Goal: Task Accomplishment & Management: Manage account settings

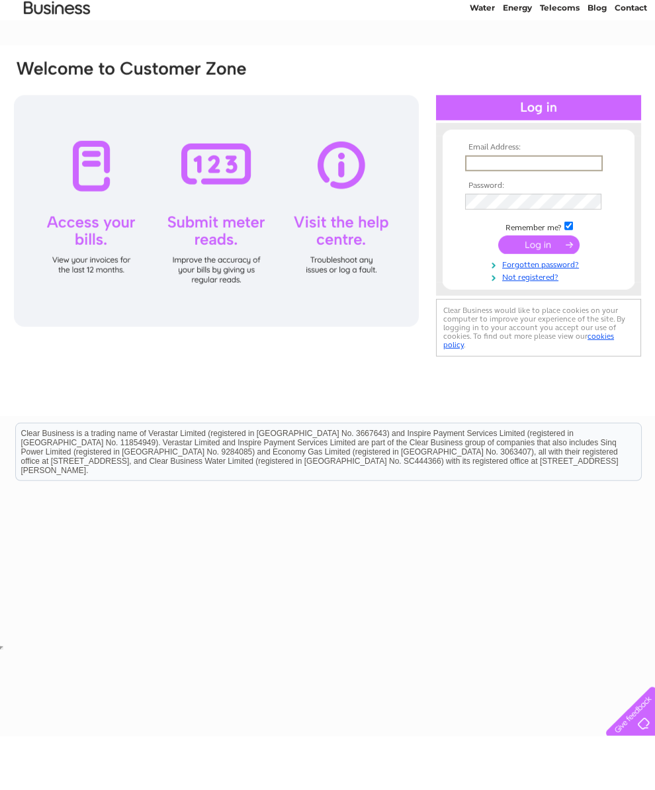
click at [95, 190] on div at bounding box center [216, 265] width 405 height 232
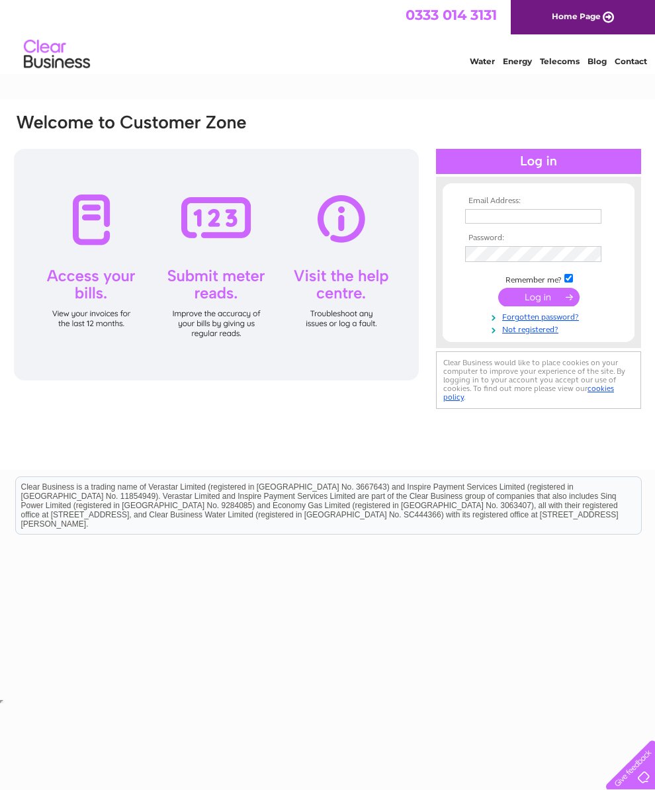
click at [79, 193] on div at bounding box center [216, 265] width 405 height 232
click at [480, 217] on input "text" at bounding box center [533, 216] width 136 height 15
type input "R"
click at [485, 218] on input "text" at bounding box center [534, 217] width 138 height 16
type input "rseton43@gmail.com"
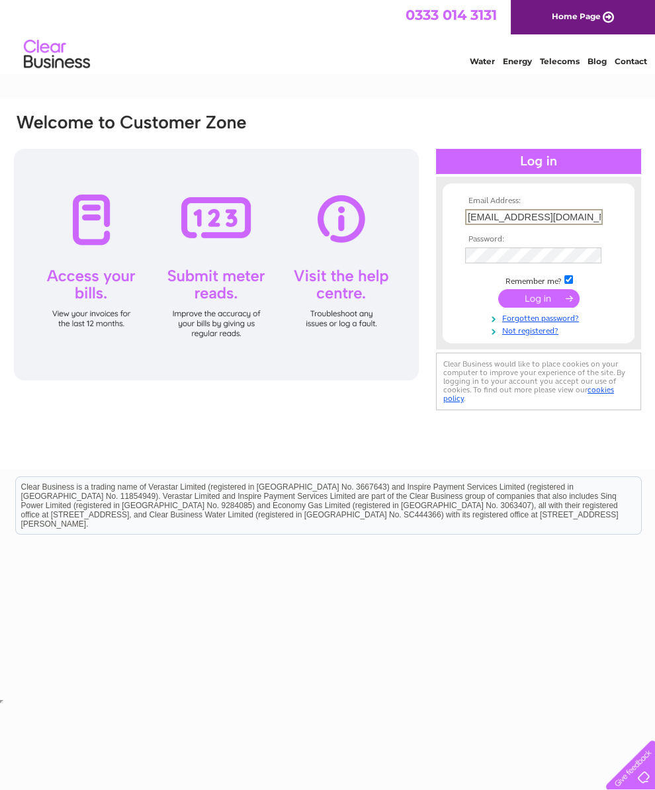
click at [537, 307] on input "submit" at bounding box center [538, 298] width 81 height 19
click at [531, 298] on input "submit" at bounding box center [538, 298] width 81 height 19
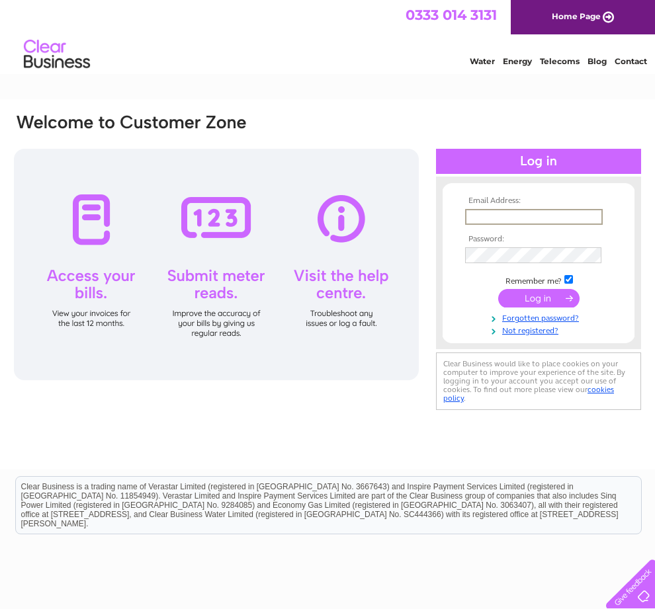
click at [534, 218] on input "text" at bounding box center [534, 217] width 138 height 16
click at [580, 225] on input "text" at bounding box center [534, 217] width 138 height 16
click at [552, 160] on div at bounding box center [538, 161] width 205 height 25
click at [521, 224] on input "text" at bounding box center [533, 216] width 136 height 15
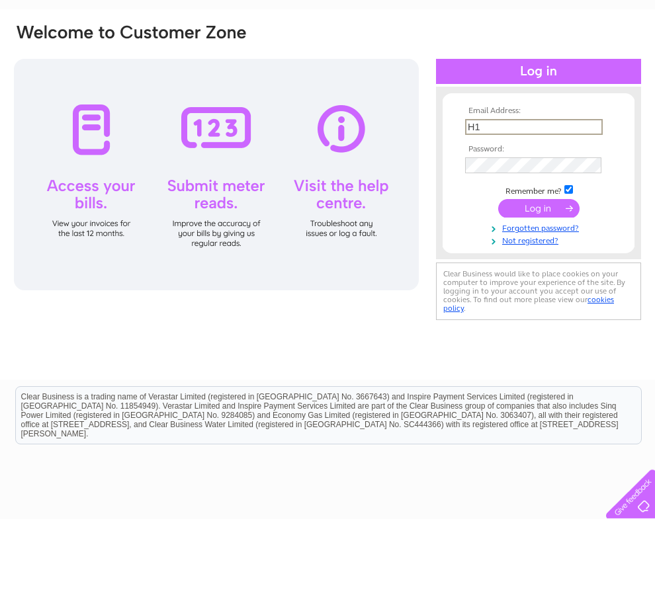
type input "H"
type input "[EMAIL_ADDRESS][DOMAIN_NAME]"
click at [514, 244] on td at bounding box center [539, 255] width 154 height 22
click at [548, 289] on input "submit" at bounding box center [538, 298] width 81 height 19
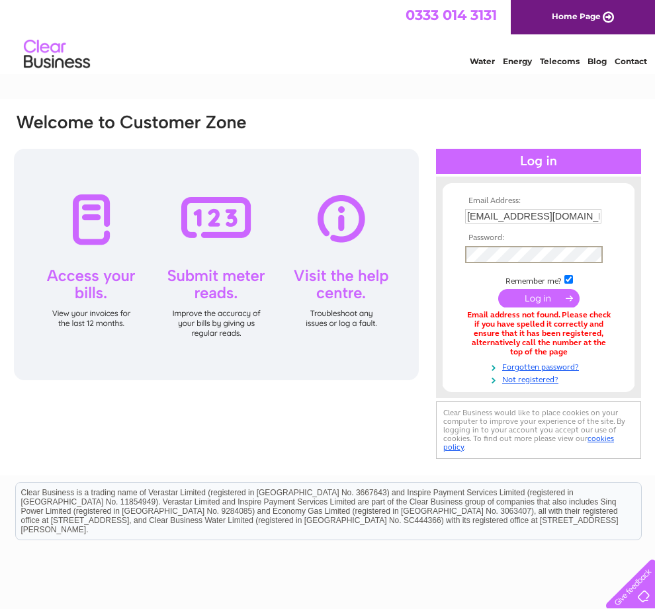
click at [648, 282] on div "Email Address: Rseton43@gmail.com Password:" at bounding box center [327, 287] width 655 height 377
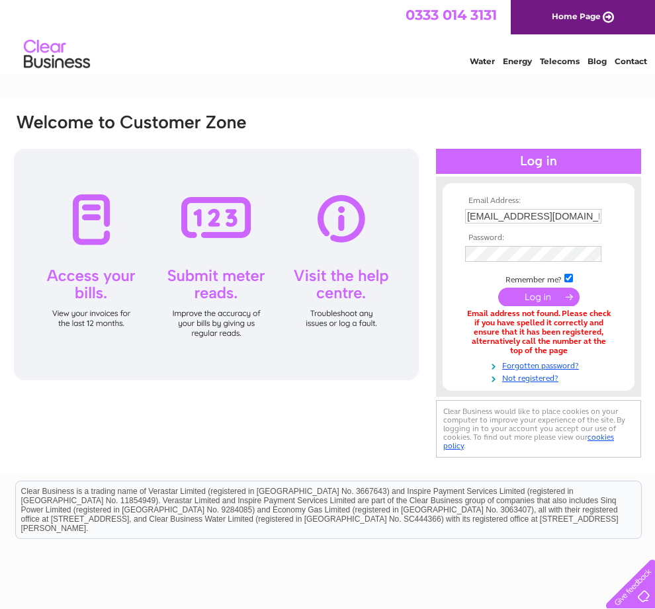
click at [549, 294] on input "submit" at bounding box center [538, 297] width 81 height 19
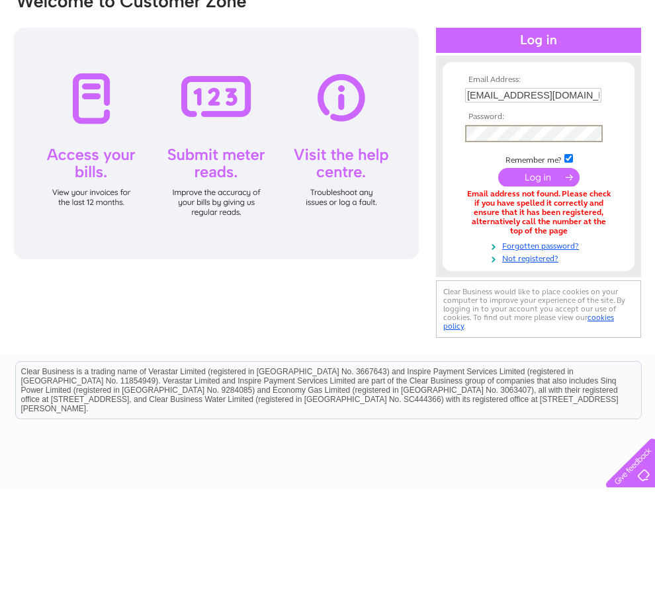
click at [620, 197] on form "Email Address: Rseton43@gmail.com Password:" at bounding box center [539, 291] width 192 height 189
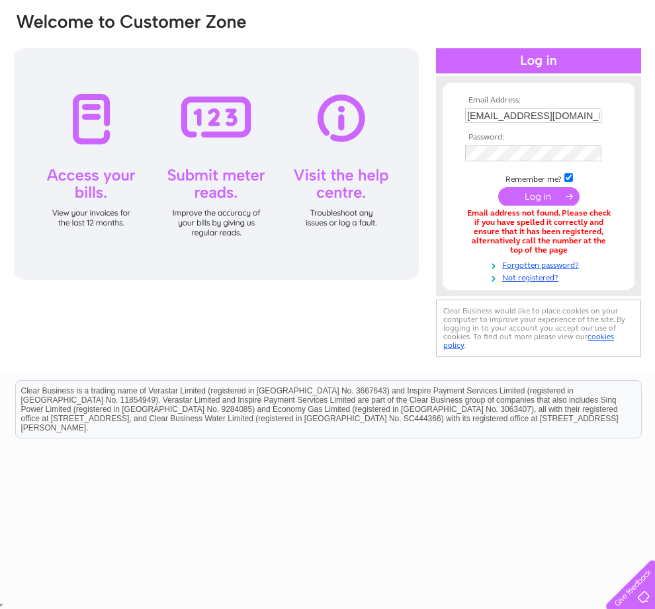
click at [547, 187] on input "submit" at bounding box center [538, 196] width 81 height 19
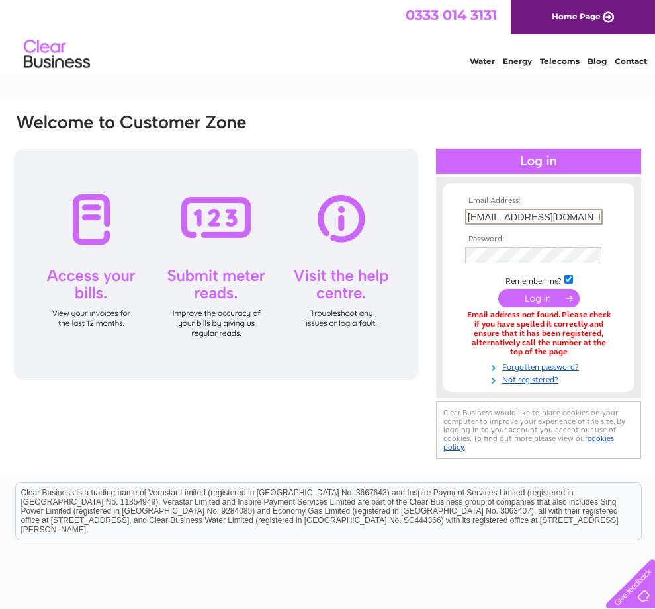
click at [596, 216] on input "[EMAIL_ADDRESS][DOMAIN_NAME]" at bounding box center [534, 217] width 138 height 16
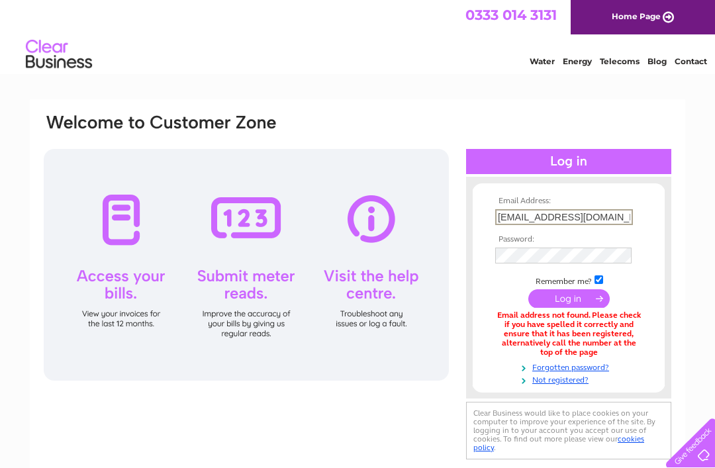
click at [530, 225] on input "Rseton43@gmail.com" at bounding box center [564, 217] width 138 height 16
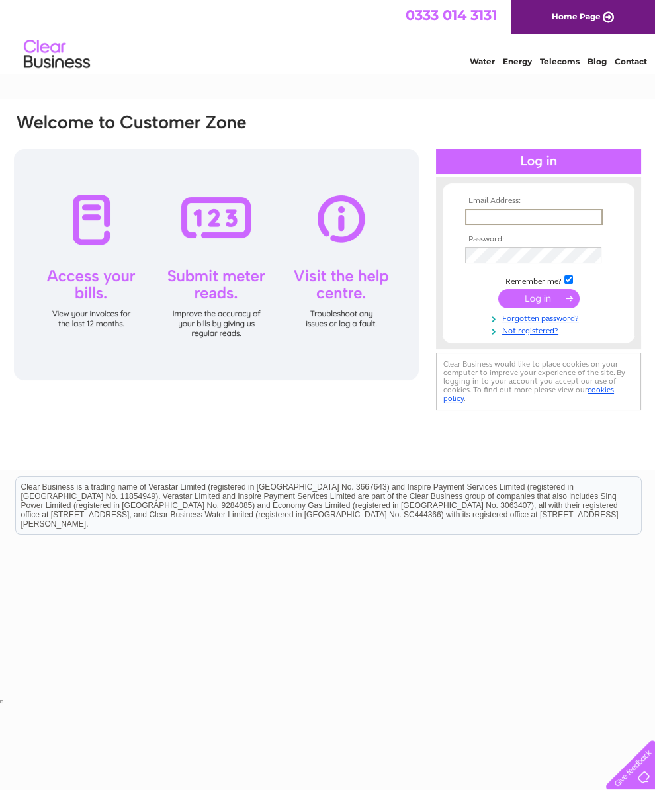
click at [445, 283] on form "Email Address: Password: Remember me?" at bounding box center [539, 267] width 192 height 140
click at [517, 219] on input "text" at bounding box center [533, 216] width 136 height 15
click at [519, 219] on input "text" at bounding box center [534, 217] width 138 height 16
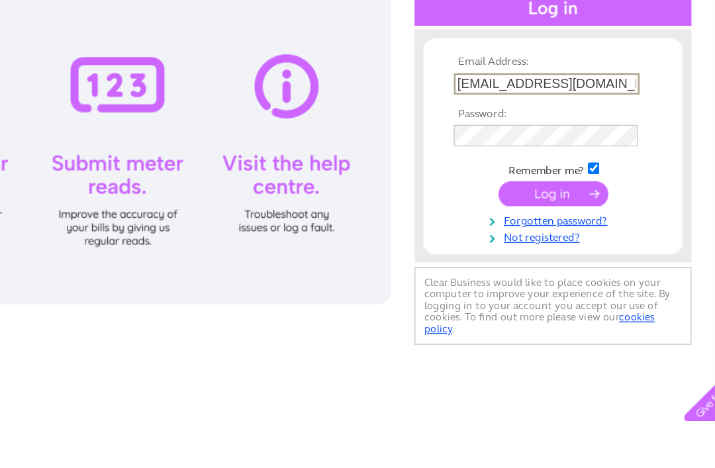
type input "[EMAIL_ADDRESS][DOMAIN_NAME]"
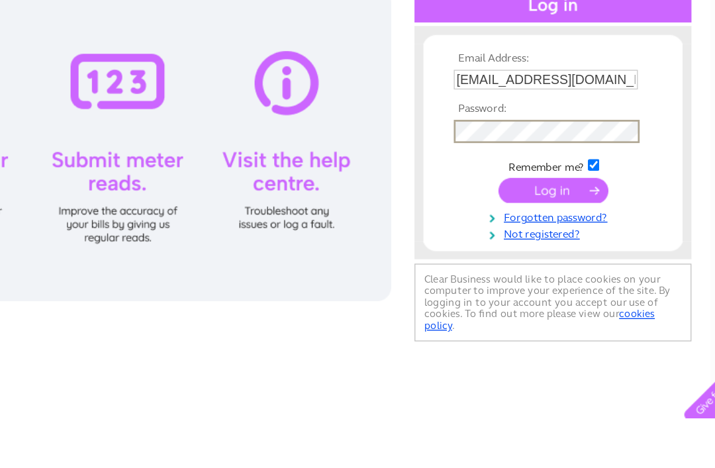
click at [594, 275] on input "checkbox" at bounding box center [598, 279] width 9 height 9
checkbox input "false"
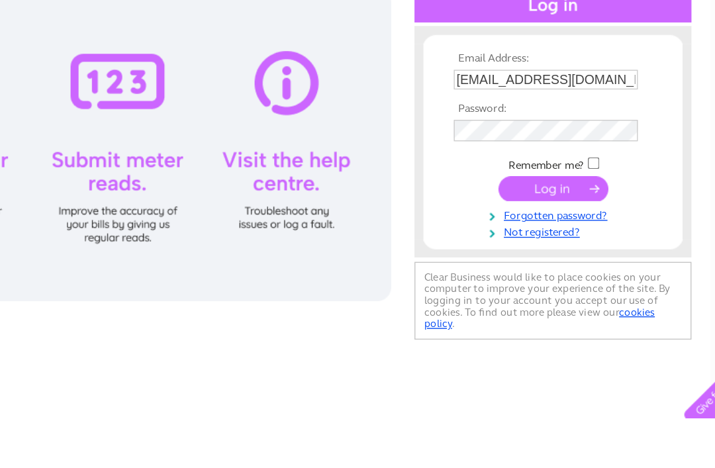
scroll to position [67, 0]
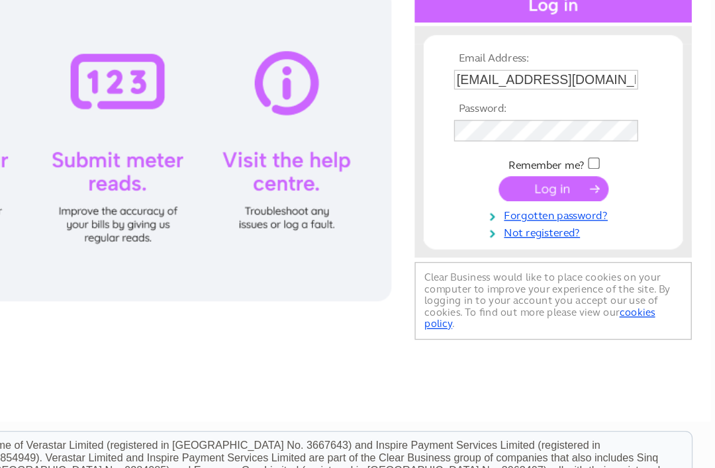
click at [528, 220] on input "submit" at bounding box center [568, 229] width 81 height 19
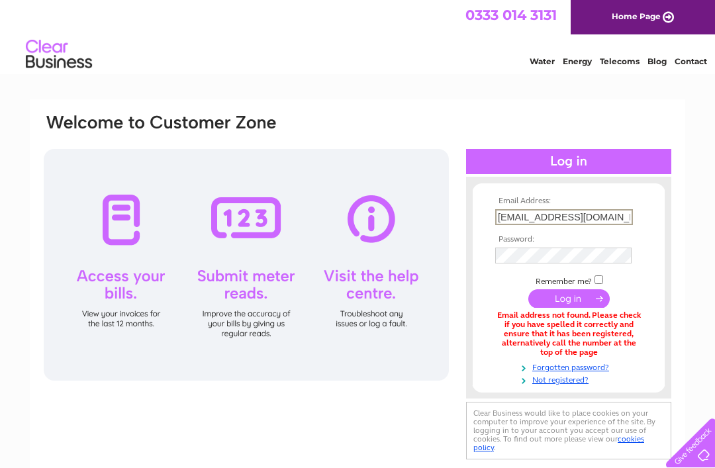
click at [619, 217] on input "[EMAIL_ADDRESS][DOMAIN_NAME]" at bounding box center [564, 217] width 138 height 16
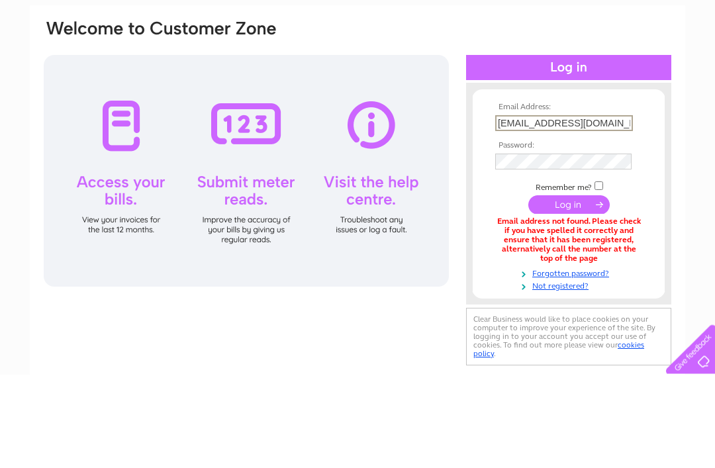
click at [618, 209] on input "[EMAIL_ADDRESS][DOMAIN_NAME]" at bounding box center [564, 217] width 138 height 16
type input "Robe"
type input "[EMAIL_ADDRESS][DOMAIN_NAME]"
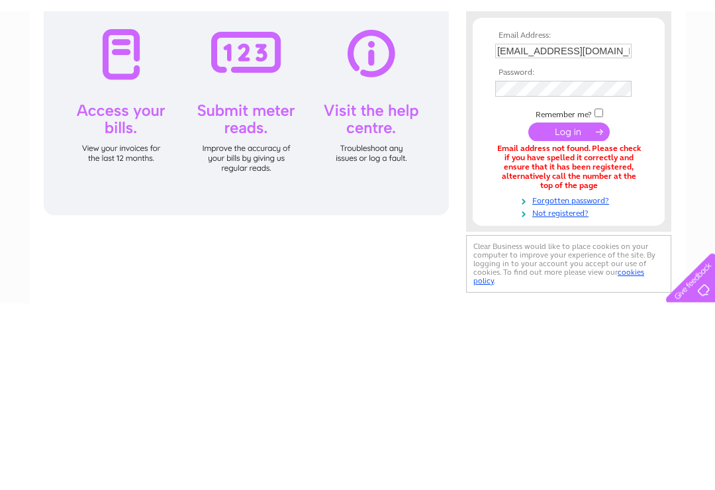
scroll to position [177, 0]
